Goal: Check status: Check status

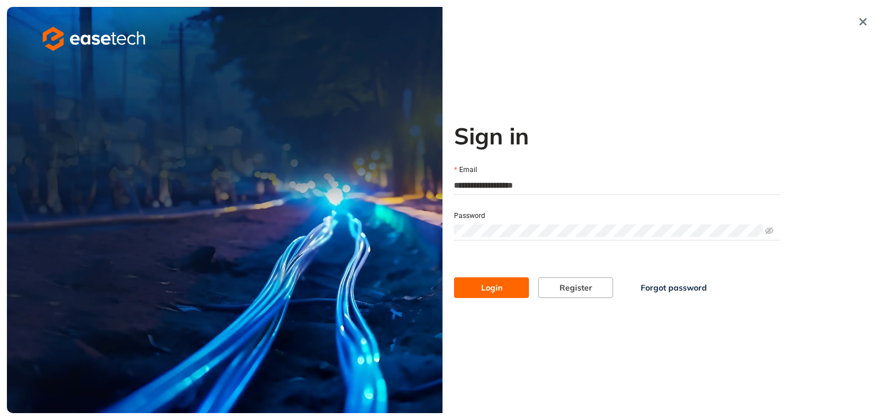
click at [495, 291] on span "Login" at bounding box center [491, 288] width 21 height 13
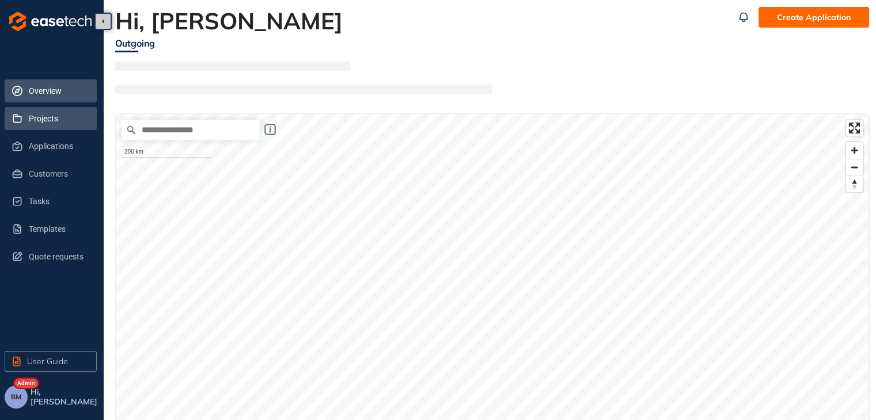
click at [58, 116] on span "Projects" at bounding box center [58, 118] width 59 height 23
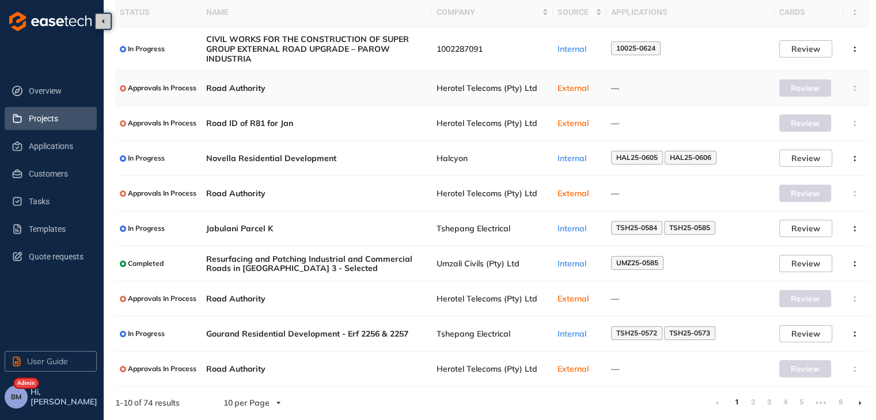
scroll to position [83, 0]
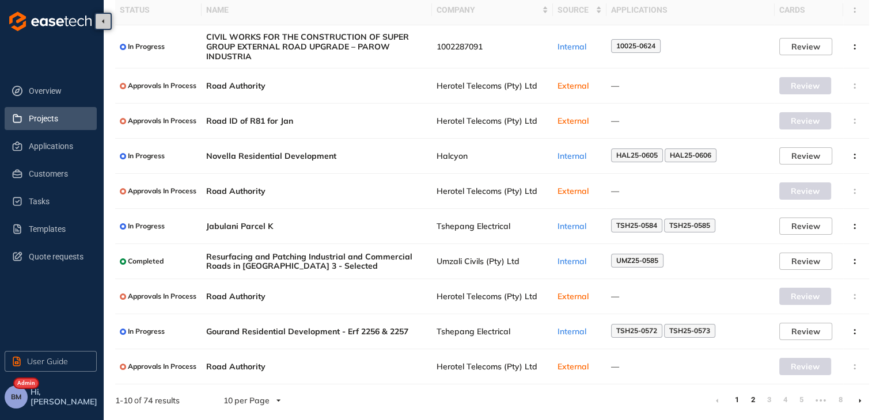
click at [751, 401] on link "2" at bounding box center [753, 400] width 12 height 17
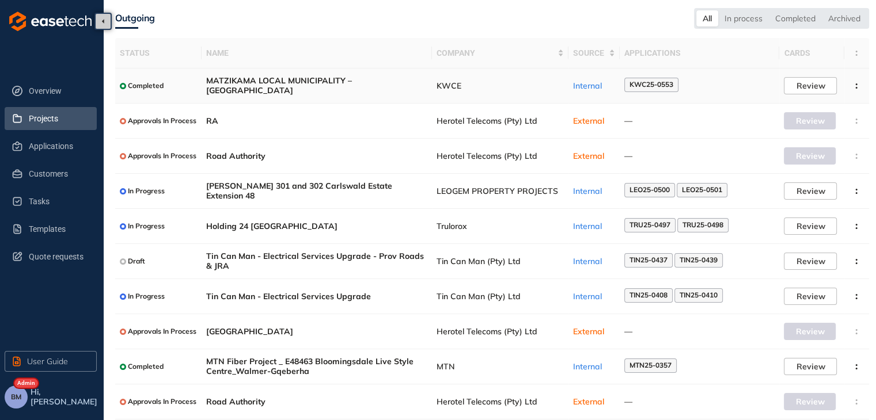
scroll to position [75, 0]
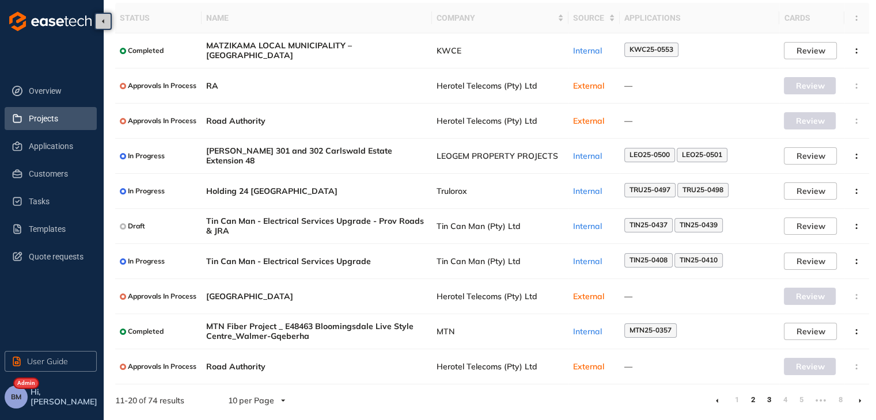
click at [768, 401] on link "3" at bounding box center [769, 400] width 12 height 17
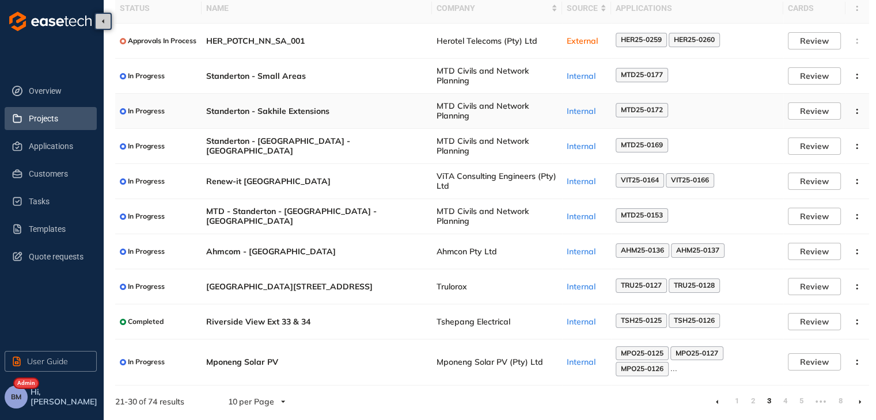
scroll to position [85, 0]
click at [640, 353] on span "MPO25-0125" at bounding box center [642, 353] width 43 height 8
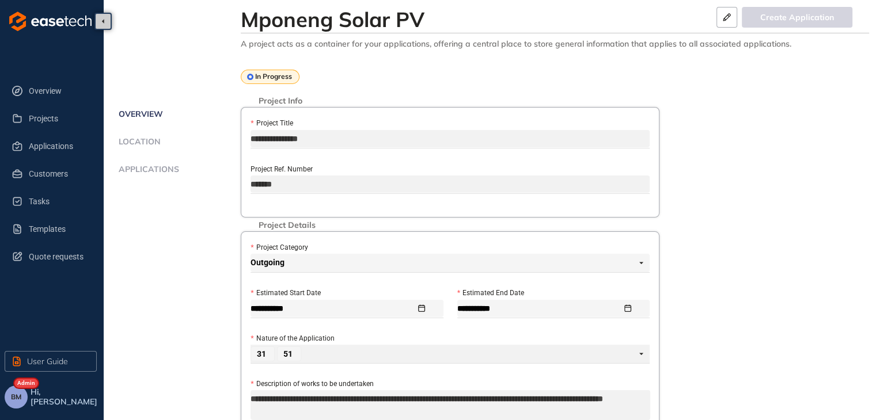
click at [141, 166] on span "Applications" at bounding box center [147, 170] width 64 height 10
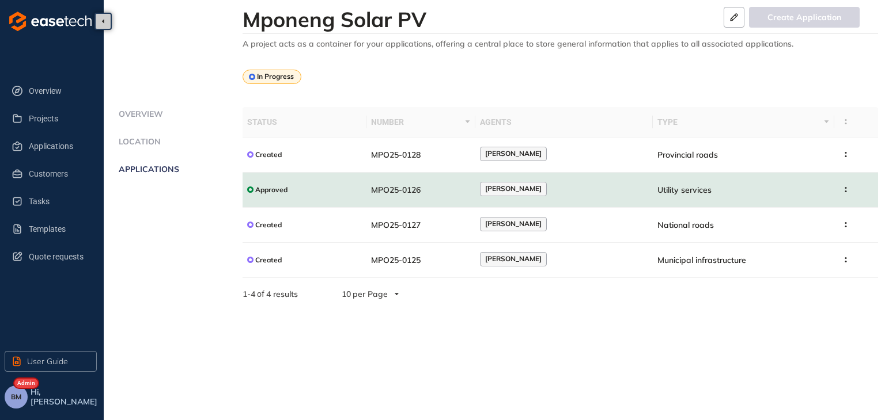
click at [449, 192] on td "MPO25-0126" at bounding box center [420, 190] width 109 height 35
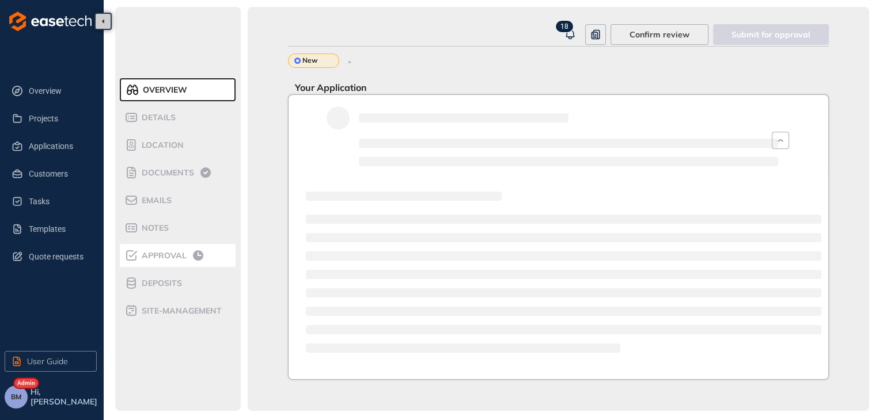
click at [161, 257] on span "Approval" at bounding box center [162, 256] width 48 height 10
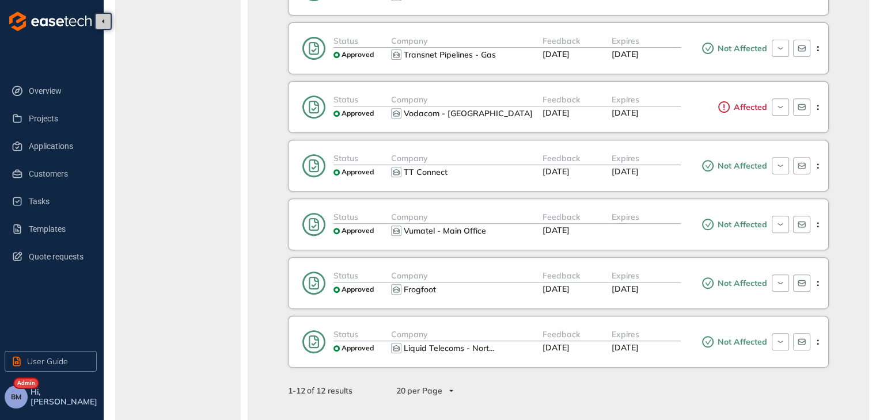
scroll to position [534, 0]
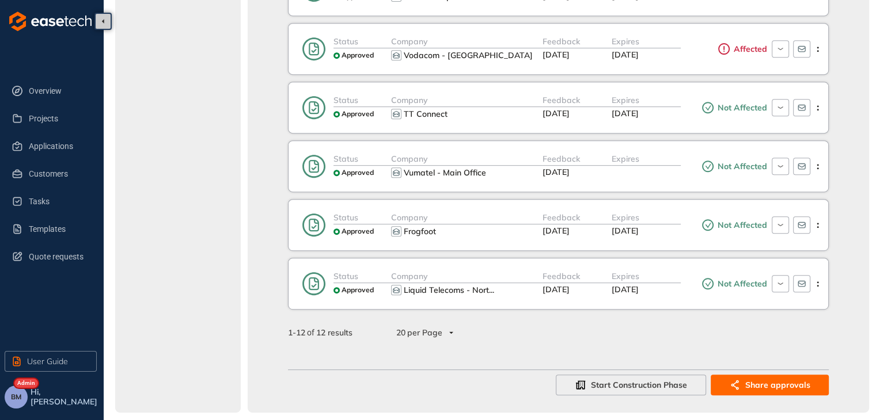
click at [452, 328] on div "20 per Page" at bounding box center [424, 333] width 70 height 18
click at [46, 120] on span "Projects" at bounding box center [58, 118] width 59 height 23
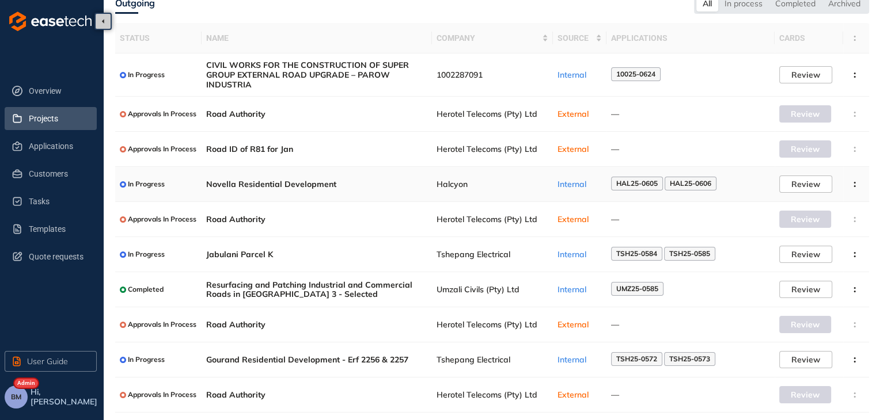
scroll to position [83, 0]
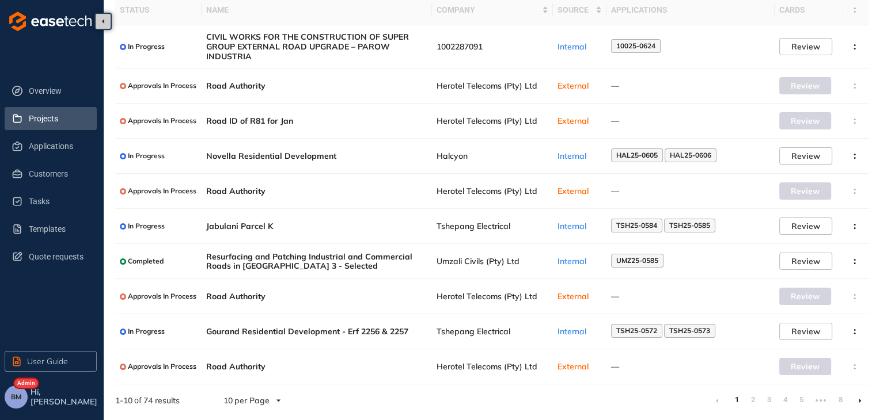
click at [46, 126] on span "Projects" at bounding box center [58, 118] width 59 height 23
click at [249, 328] on span "Gourand Residential Development - Erf 2256 & 2257" at bounding box center [316, 332] width 221 height 10
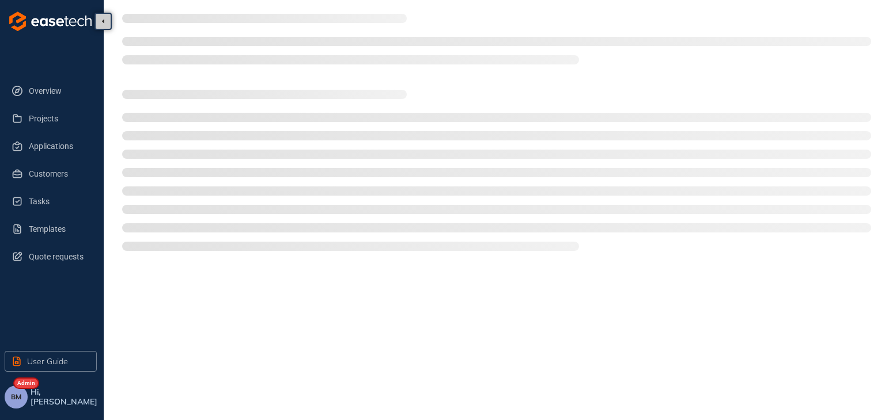
type textarea "**********"
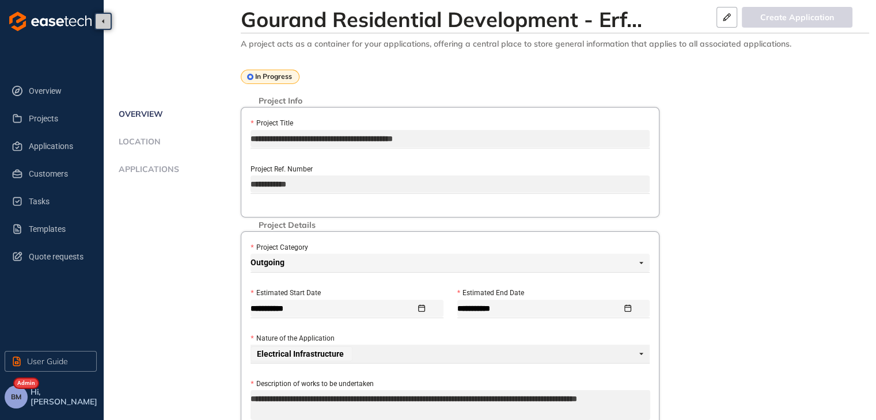
click at [142, 172] on span "Applications" at bounding box center [147, 170] width 64 height 10
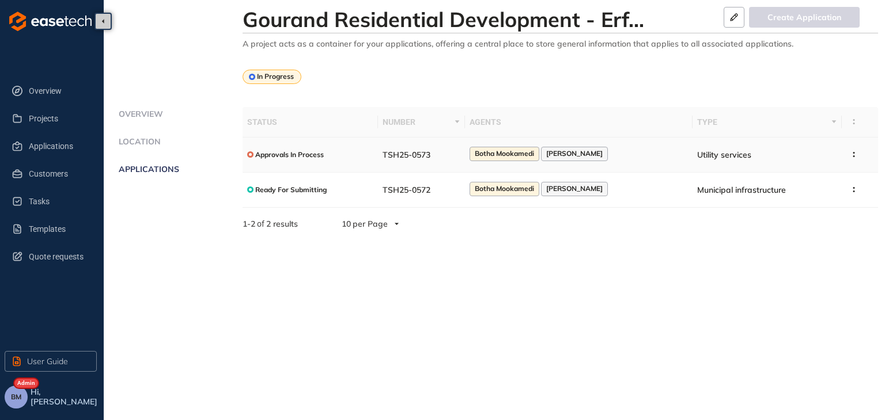
click at [423, 159] on span "TSH25-0573" at bounding box center [406, 155] width 48 height 10
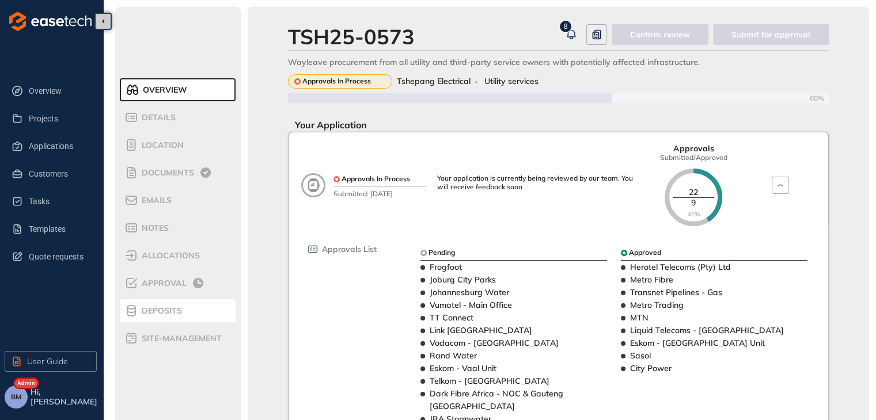
click at [152, 311] on span "Deposits" at bounding box center [160, 311] width 44 height 10
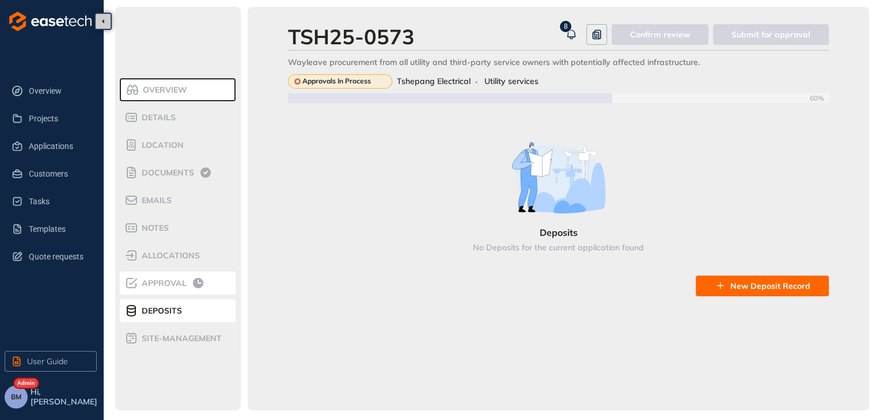
click at [147, 289] on div "Approval" at bounding box center [173, 283] width 98 height 14
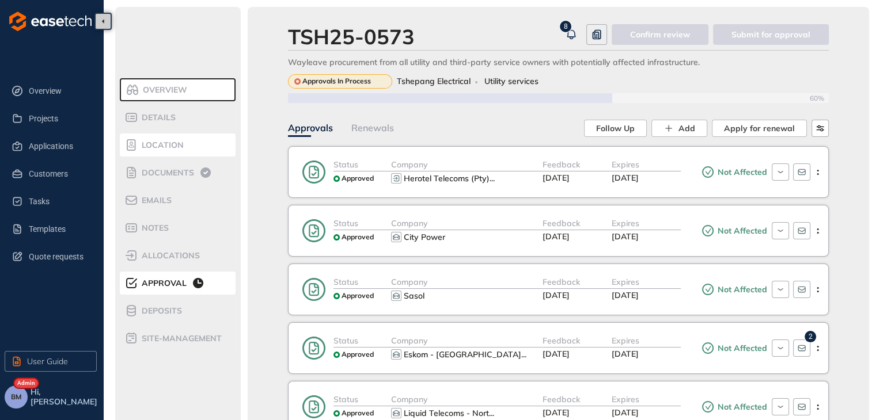
click at [155, 148] on span "Location" at bounding box center [161, 146] width 46 height 10
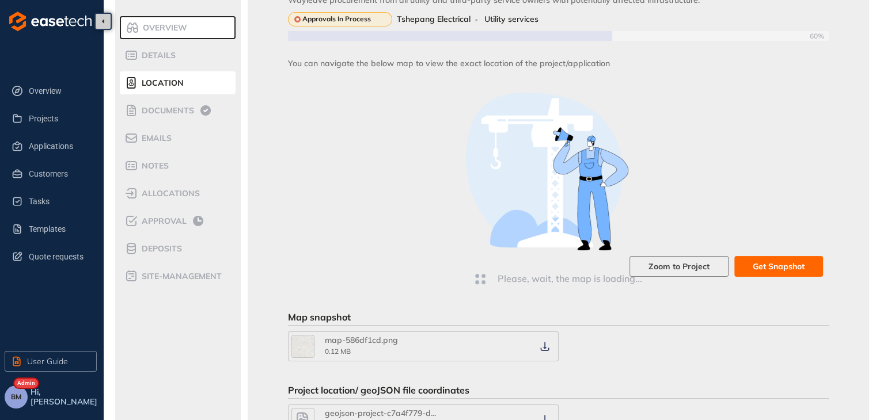
scroll to position [173, 0]
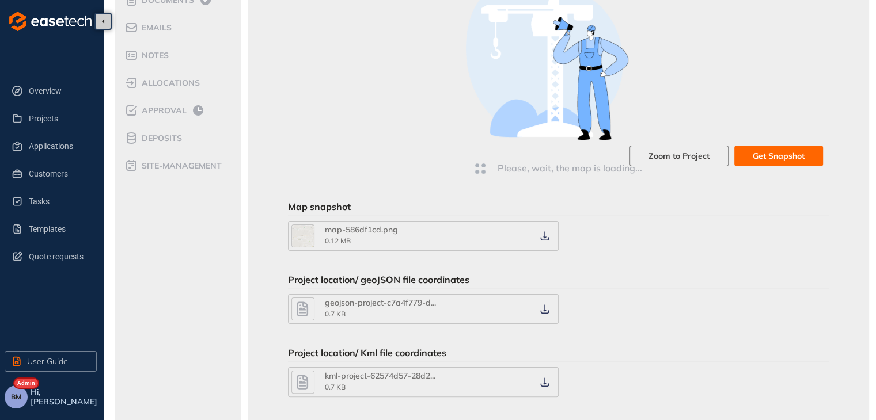
click at [545, 238] on icon "button" at bounding box center [545, 236] width 12 height 9
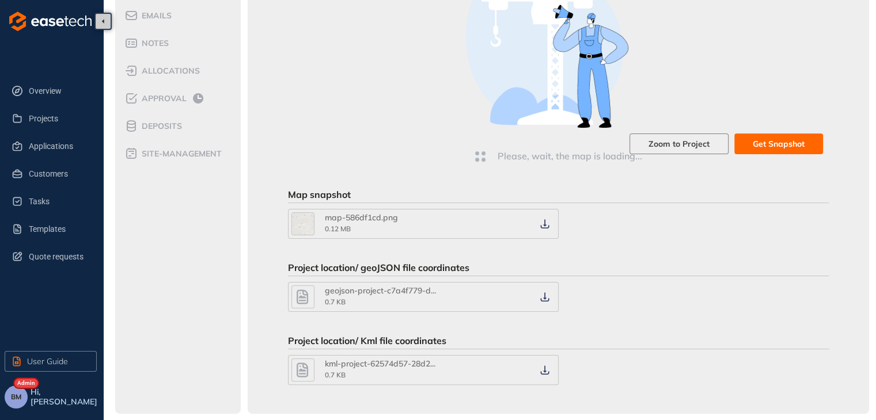
scroll to position [189, 0]
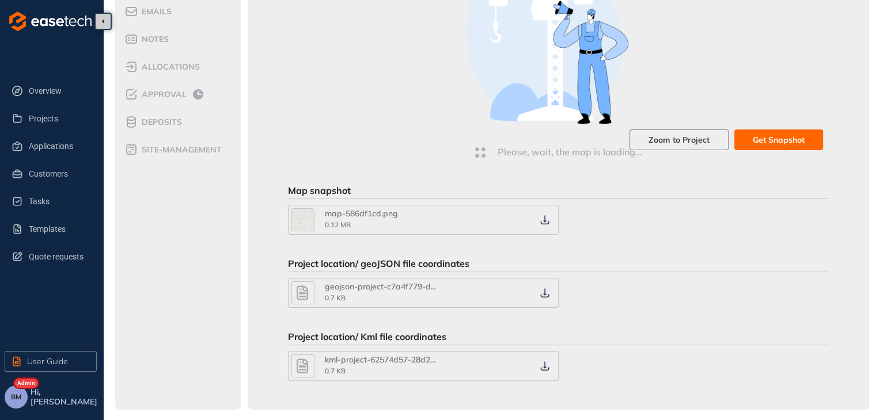
click at [542, 298] on div "You can navigate the below map to view the exact location of the project/applic…" at bounding box center [558, 155] width 541 height 451
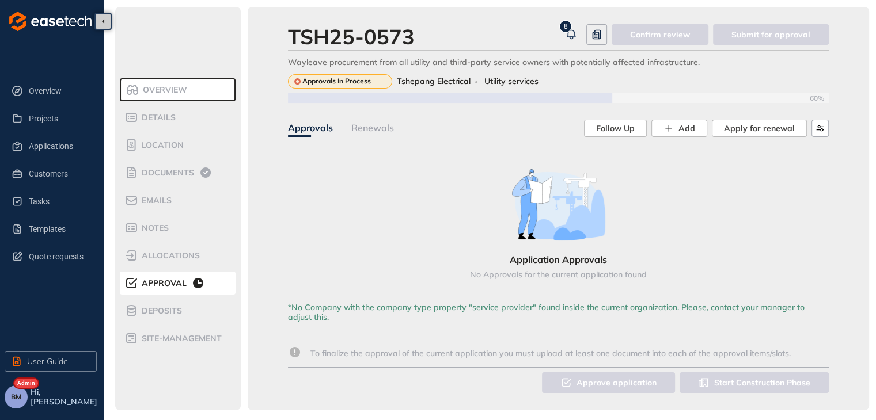
scroll to position [2, 0]
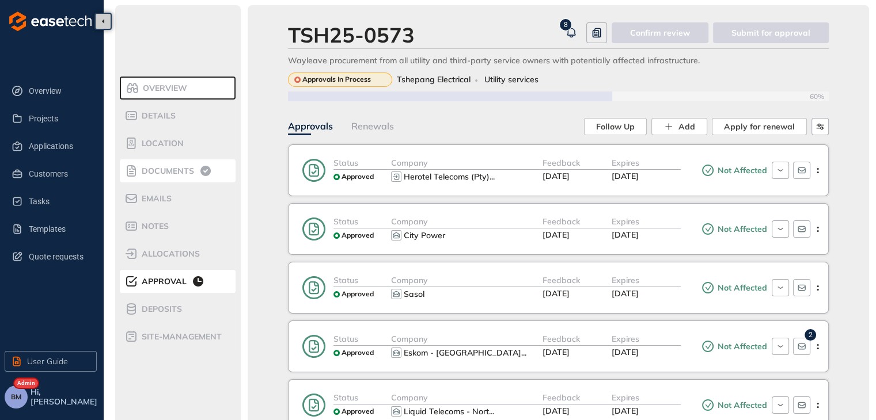
click at [162, 168] on span "Documents" at bounding box center [166, 171] width 56 height 10
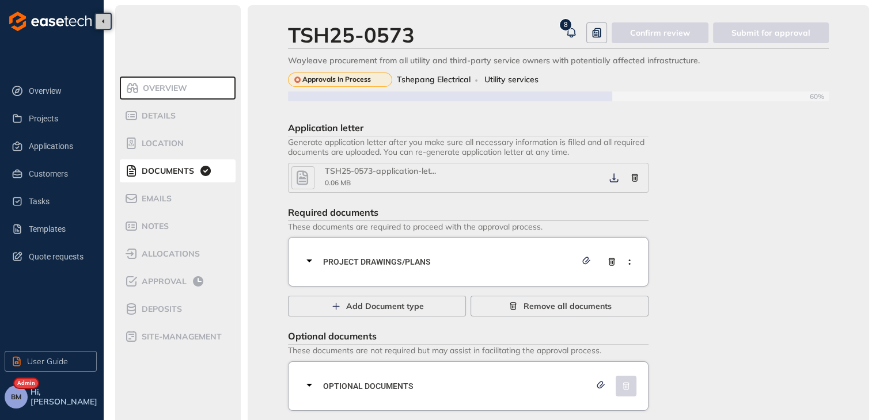
scroll to position [21, 0]
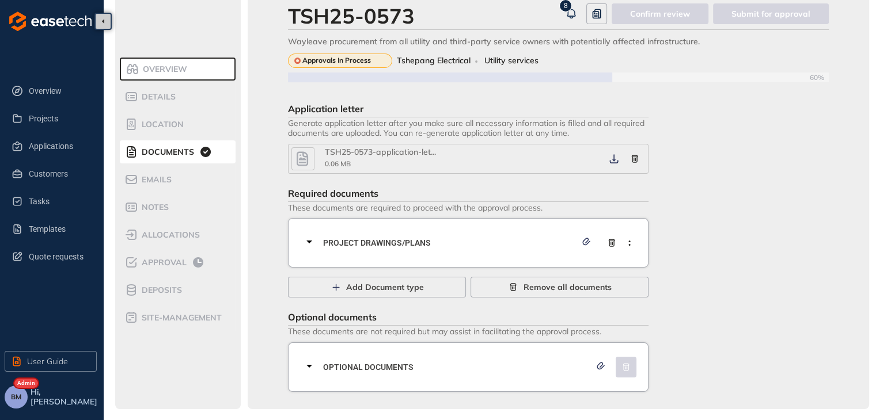
click at [306, 241] on icon at bounding box center [309, 242] width 14 height 14
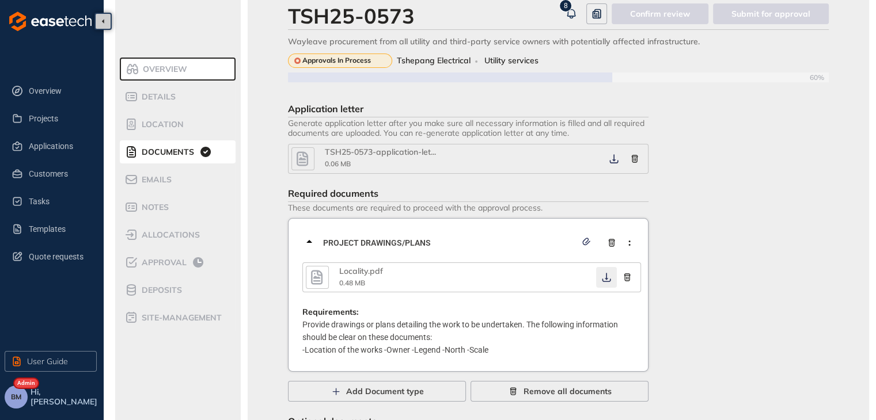
click at [606, 278] on icon "button" at bounding box center [606, 278] width 9 height 9
click at [380, 244] on span "Project Drawings/Plans" at bounding box center [449, 243] width 253 height 13
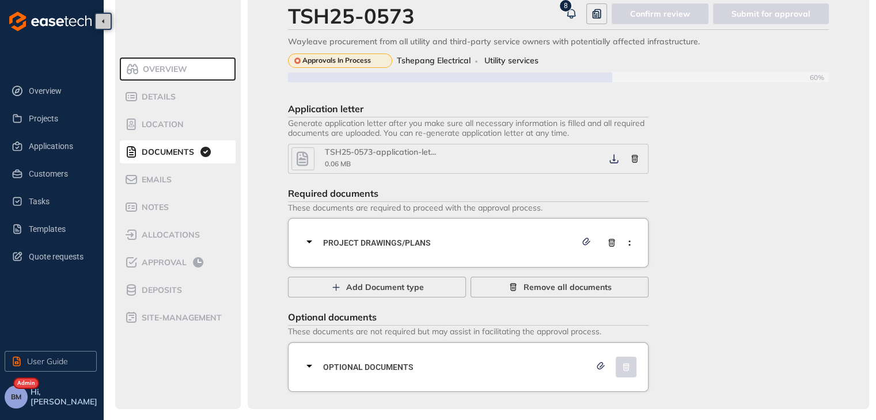
click at [392, 372] on span "Optional documents" at bounding box center [456, 367] width 267 height 13
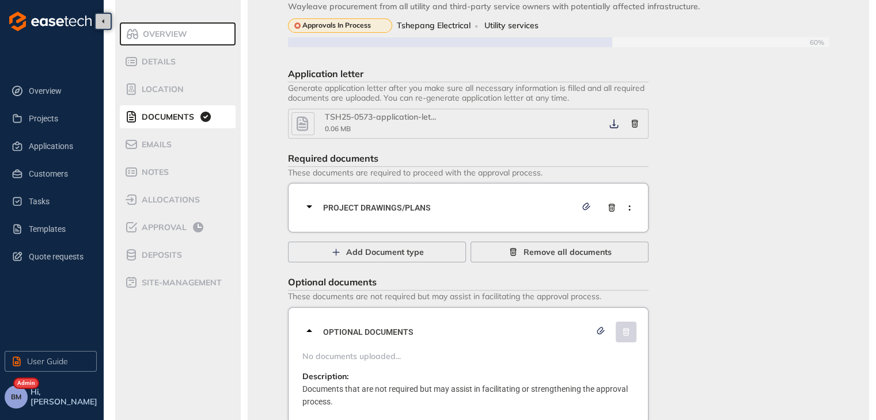
scroll to position [87, 0]
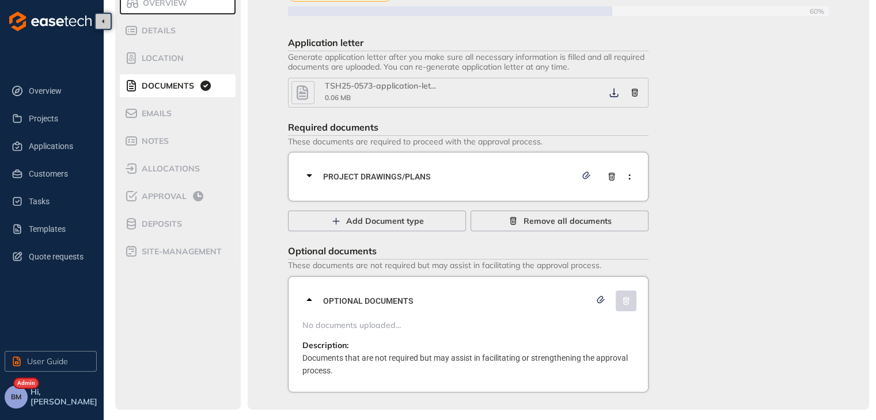
click at [332, 300] on span "Optional documents" at bounding box center [456, 301] width 267 height 13
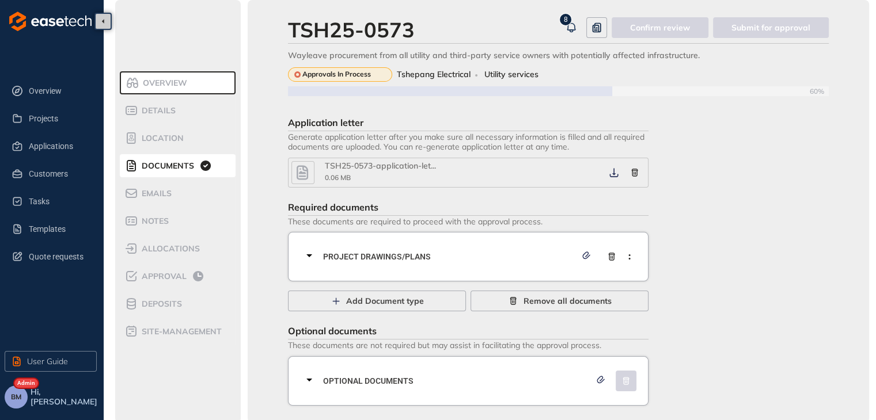
scroll to position [0, 0]
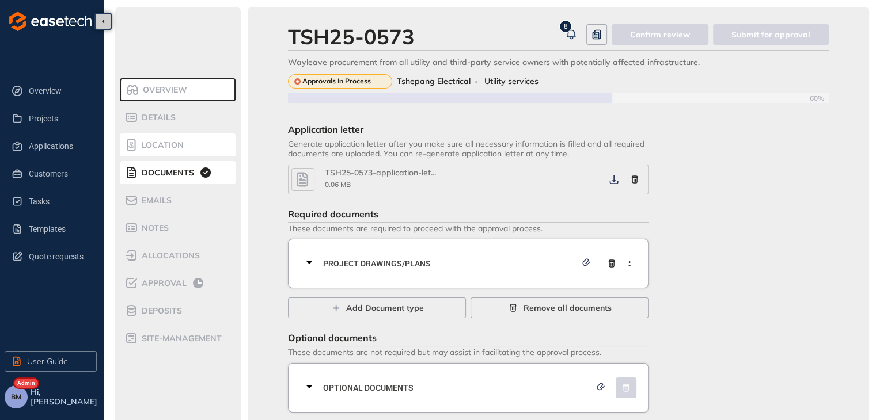
click at [156, 144] on span "Location" at bounding box center [161, 146] width 46 height 10
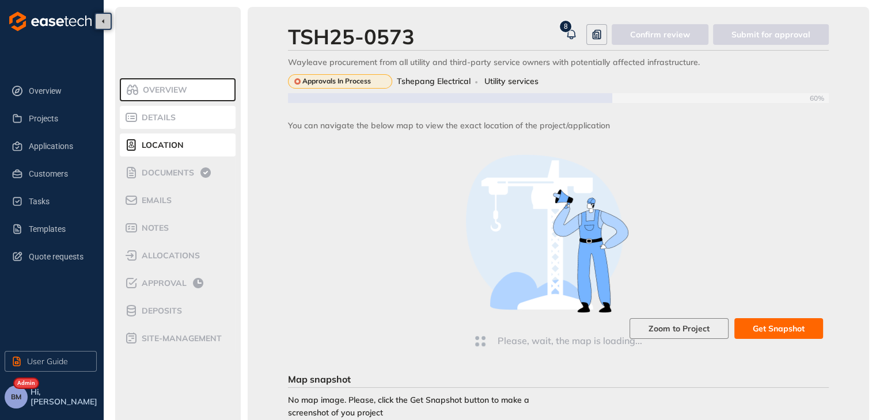
click at [147, 120] on span "Details" at bounding box center [156, 118] width 37 height 10
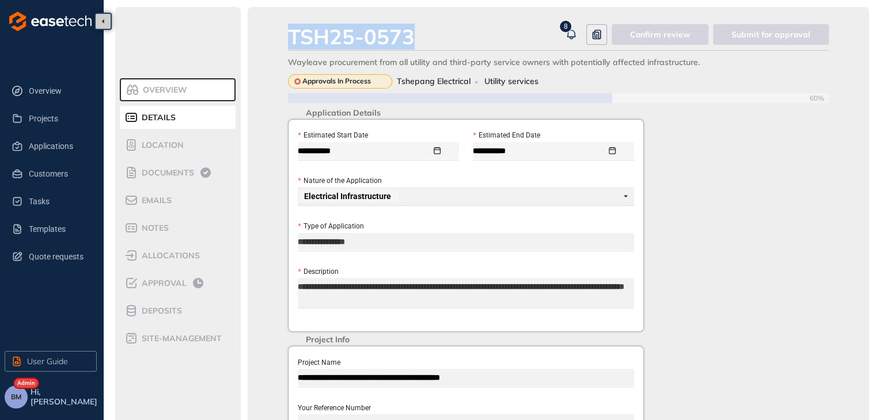
drag, startPoint x: 418, startPoint y: 36, endPoint x: 290, endPoint y: 35, distance: 127.9
click at [290, 35] on div "TSH25-0573" at bounding box center [424, 36] width 273 height 25
copy div "TSH25-0573"
